Goal: Use online tool/utility: Utilize a website feature to perform a specific function

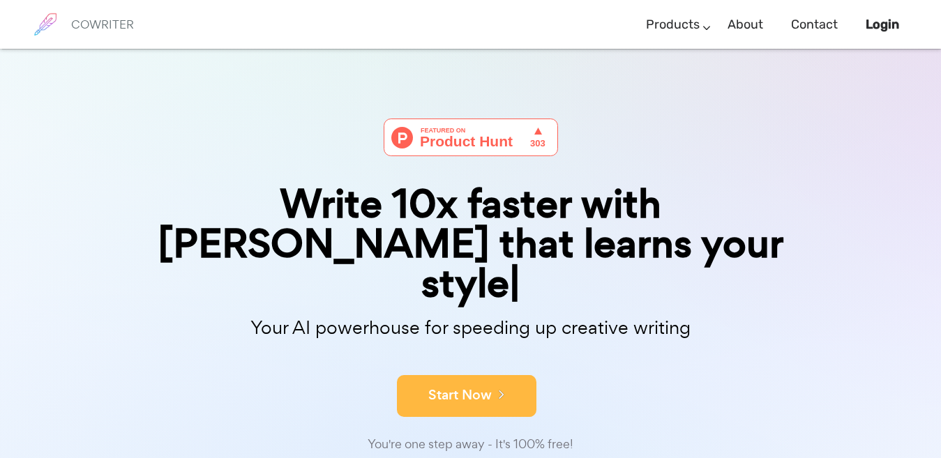
click at [487, 375] on button "Start Now" at bounding box center [466, 396] width 139 height 42
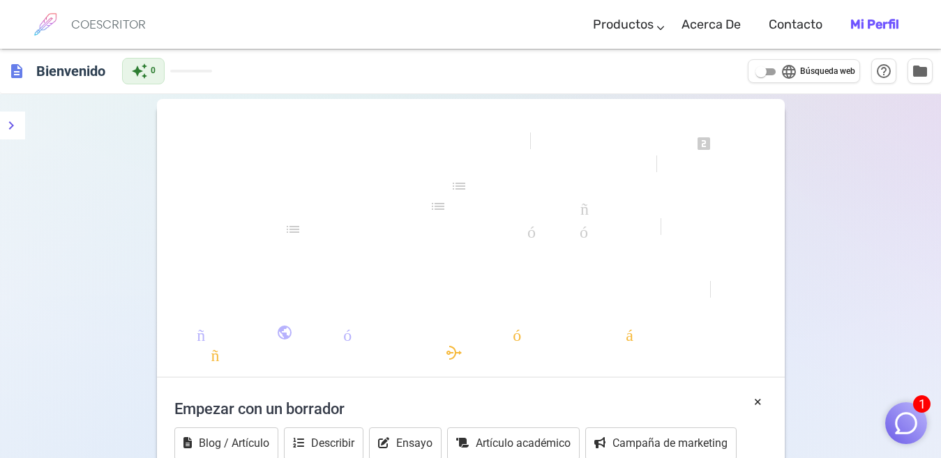
click at [884, 165] on div "formato_negrita formato_cursiva formato_subrayado se ve_uno looks_two miradas_3…" at bounding box center [470, 446] width 941 height 704
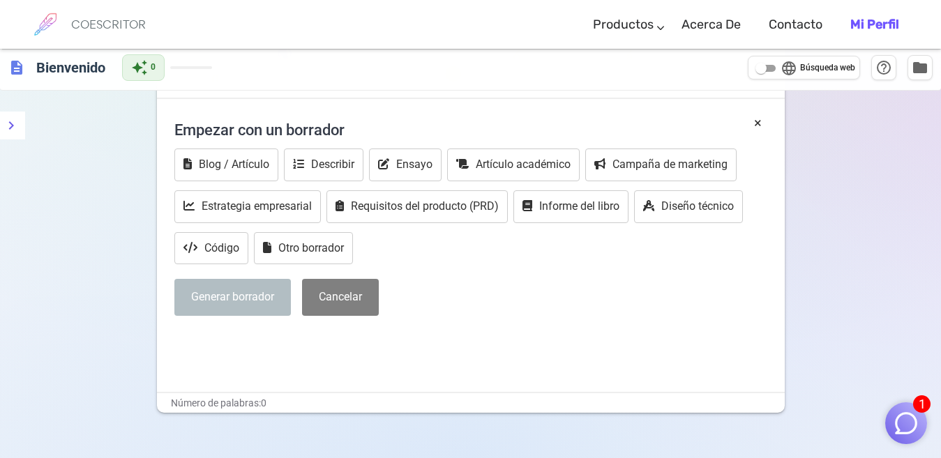
scroll to position [340, 0]
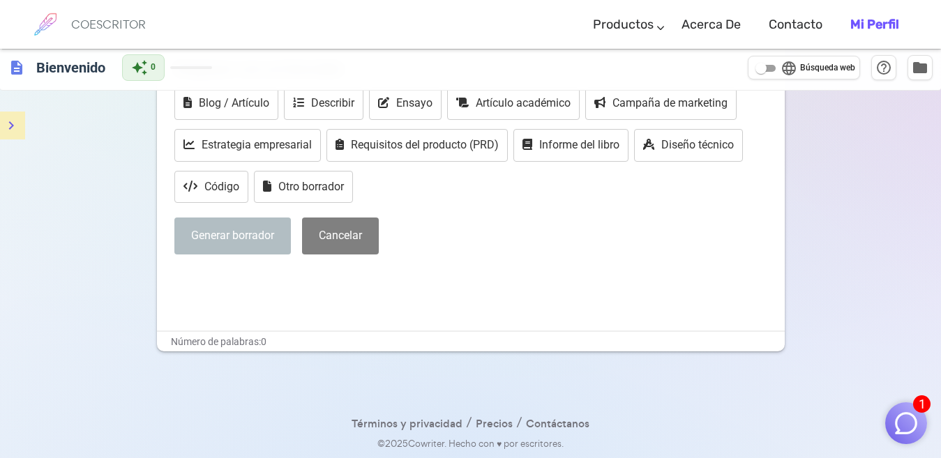
click at [7, 137] on button "menú" at bounding box center [11, 126] width 28 height 28
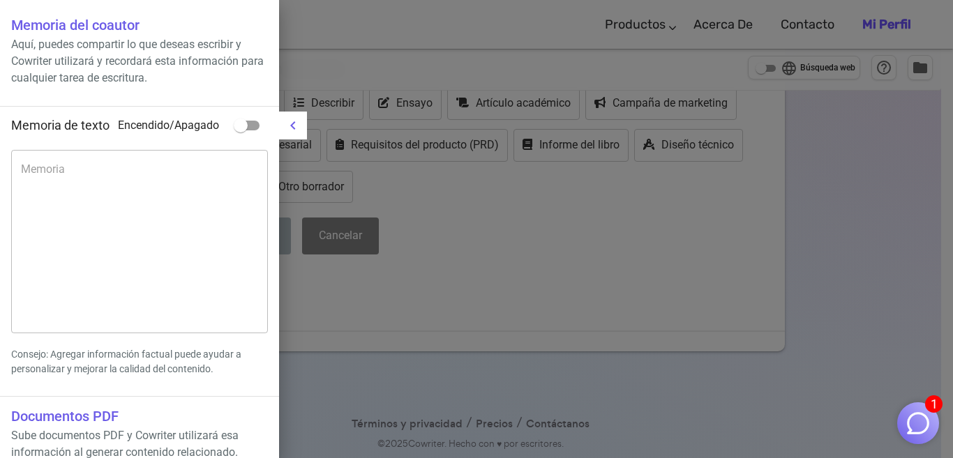
click at [471, 233] on div at bounding box center [476, 229] width 953 height 458
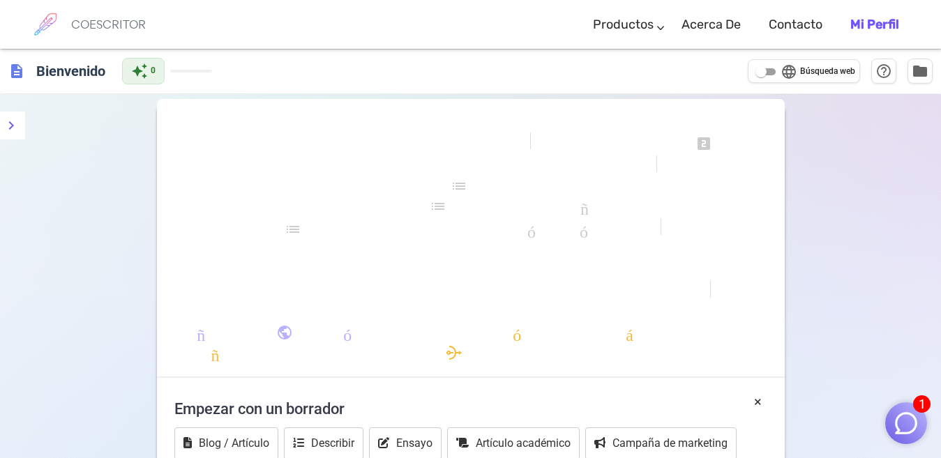
scroll to position [209, 0]
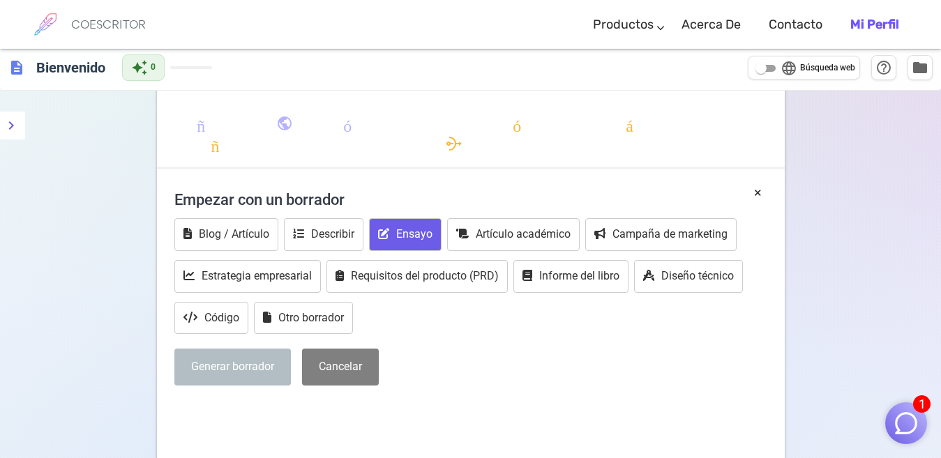
click at [423, 246] on button "Ensayo" at bounding box center [405, 234] width 73 height 33
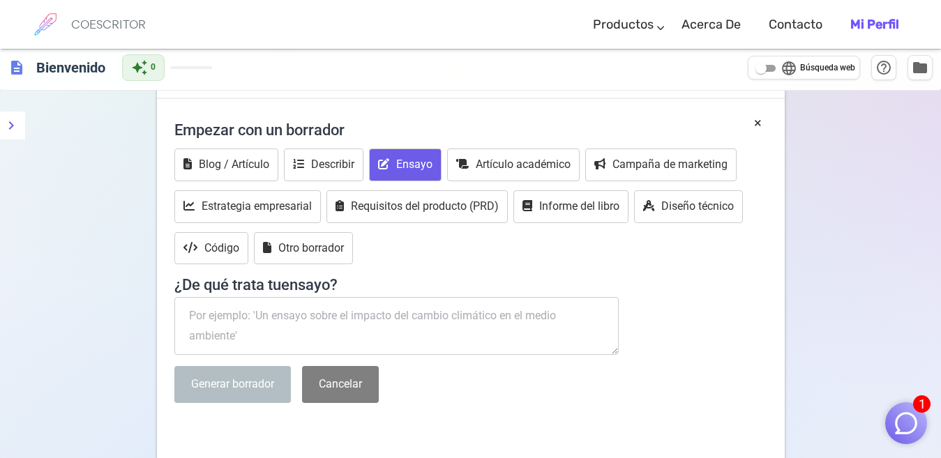
scroll to position [349, 0]
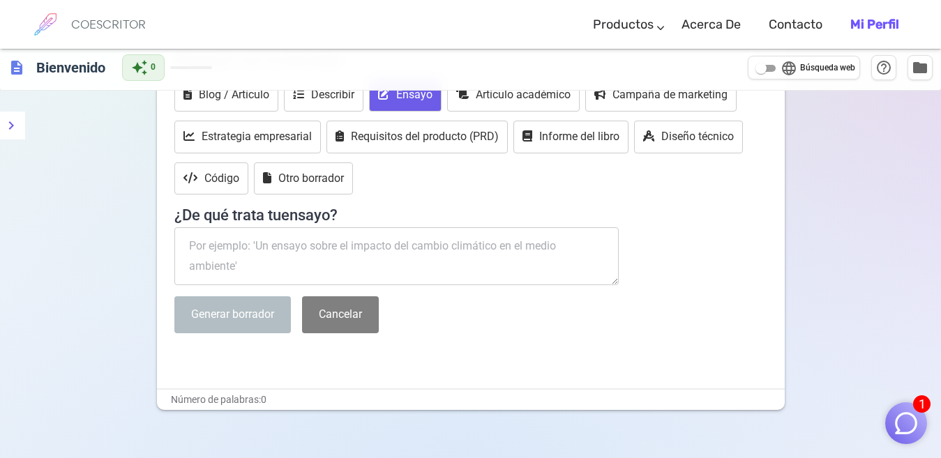
click at [334, 242] on textarea at bounding box center [396, 256] width 445 height 59
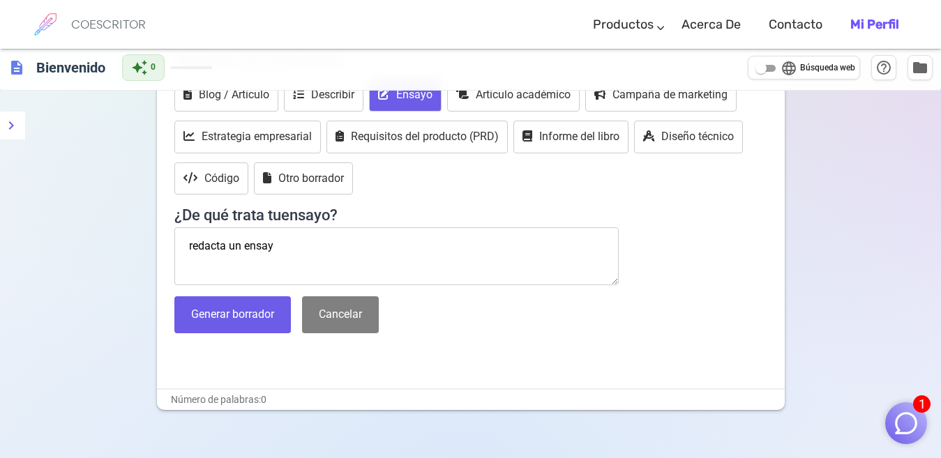
type textarea "redacta un ensayo"
click at [328, 245] on textarea "redacta un ensayo" at bounding box center [396, 256] width 445 height 59
drag, startPoint x: 256, startPoint y: 241, endPoint x: 158, endPoint y: 241, distance: 98.3
click at [158, 241] on div "× Empezar con un borrador Blog / Artículo Describir Ensayo Artículo académico C…" at bounding box center [471, 215] width 628 height 345
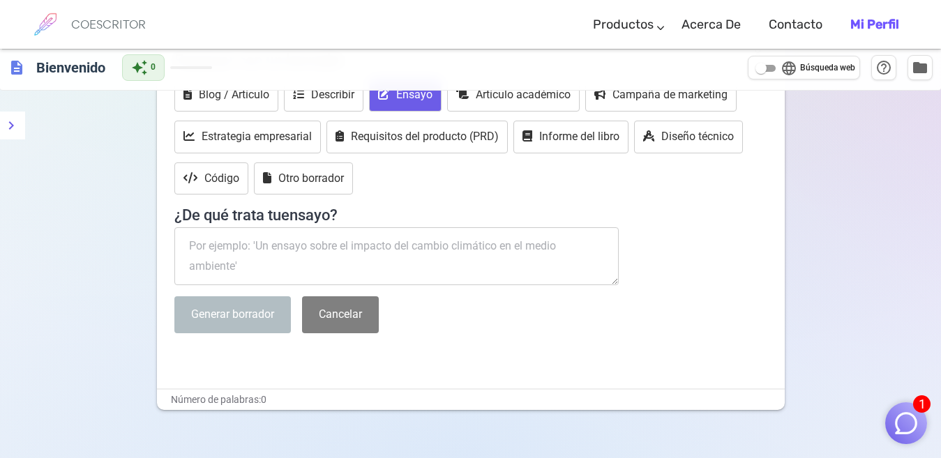
paste textarea "Redacta un ensayo argumentativo donde sustentes éticamente tu posición sobre el…"
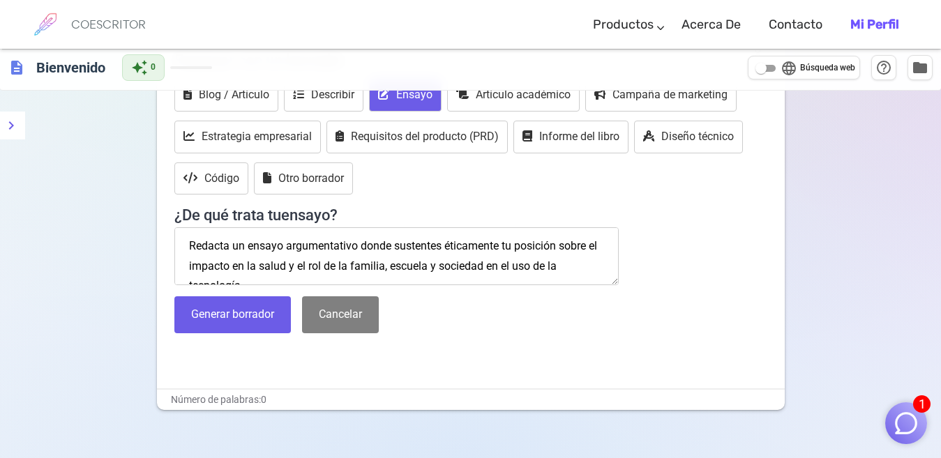
scroll to position [8, 0]
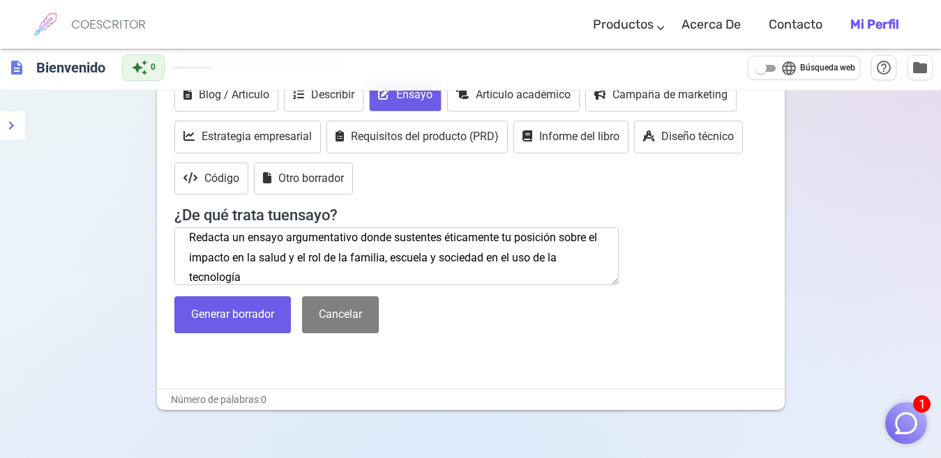
type textarea "Redacta un ensayo argumentativo donde sustentes éticamente tu posición sobre el…"
